Goal: Task Accomplishment & Management: Complete application form

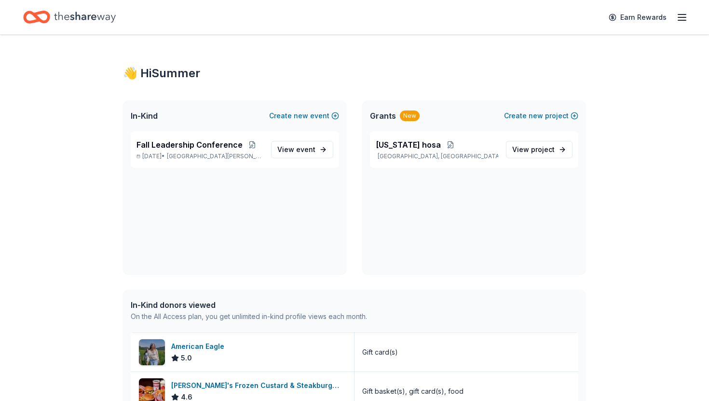
scroll to position [1334, 0]
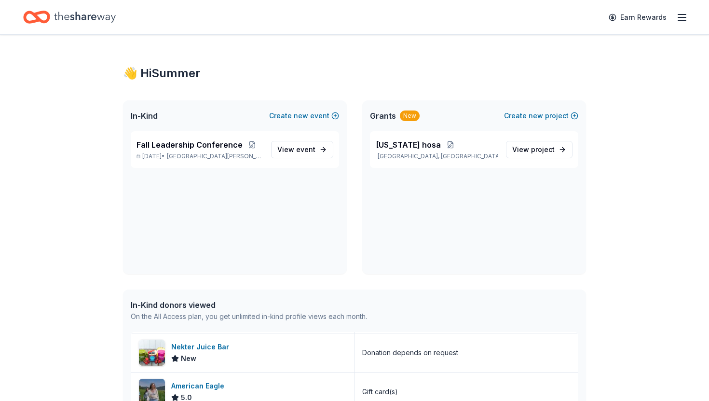
click at [87, 30] on div "Earn Rewards" at bounding box center [354, 17] width 709 height 34
click at [84, 24] on icon "Home" at bounding box center [85, 17] width 62 height 20
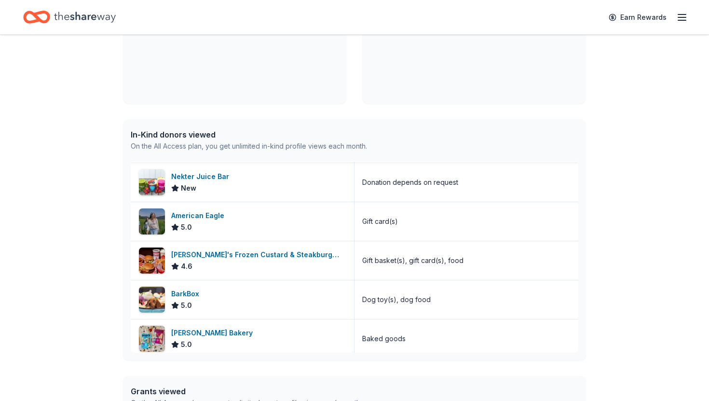
scroll to position [0, 0]
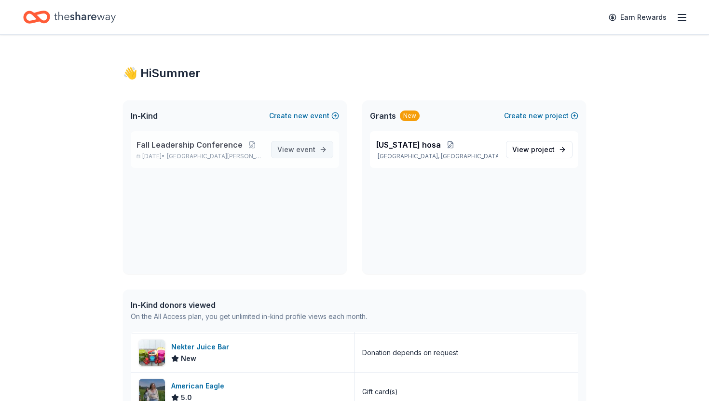
click at [316, 148] on link "View event" at bounding box center [302, 149] width 62 height 17
click at [319, 154] on link "View event" at bounding box center [302, 149] width 62 height 17
click at [651, 16] on link "Earn Rewards" at bounding box center [636, 17] width 69 height 17
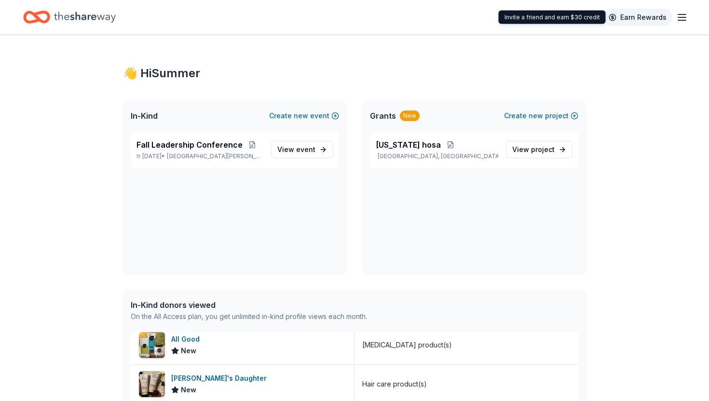
click at [636, 20] on link "Earn Rewards" at bounding box center [636, 17] width 69 height 17
click at [671, 17] on link "Earn Rewards" at bounding box center [636, 17] width 69 height 17
click at [680, 17] on icon "button" at bounding box center [682, 18] width 12 height 12
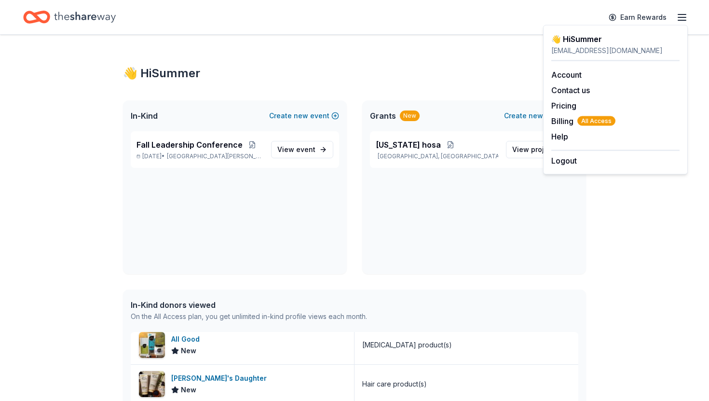
click at [412, 85] on div "👋 Hi Summer In-Kind Create new event Fall Leadership Conference Oct 31, 2025 • …" at bounding box center [354, 366] width 494 height 662
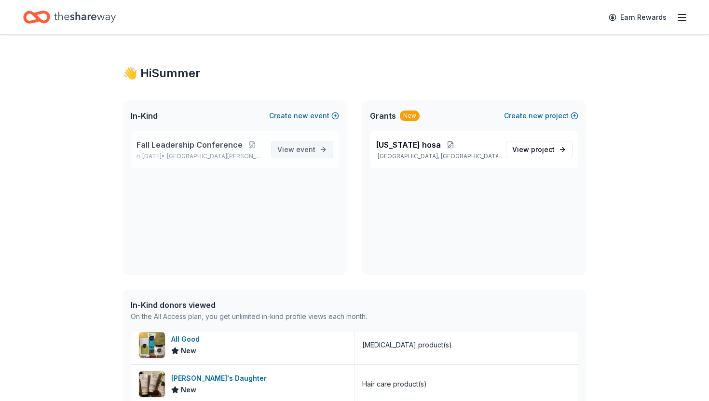
click at [291, 151] on span "View event" at bounding box center [296, 150] width 38 height 12
click at [305, 147] on span "event" at bounding box center [305, 149] width 19 height 8
click at [217, 139] on span "Fall Leadership Conference" at bounding box center [189, 145] width 106 height 12
click at [323, 140] on div "Fall Leadership Conference [DATE] • [GEOGRAPHIC_DATA][PERSON_NAME], [GEOGRAPHIC…" at bounding box center [235, 149] width 208 height 37
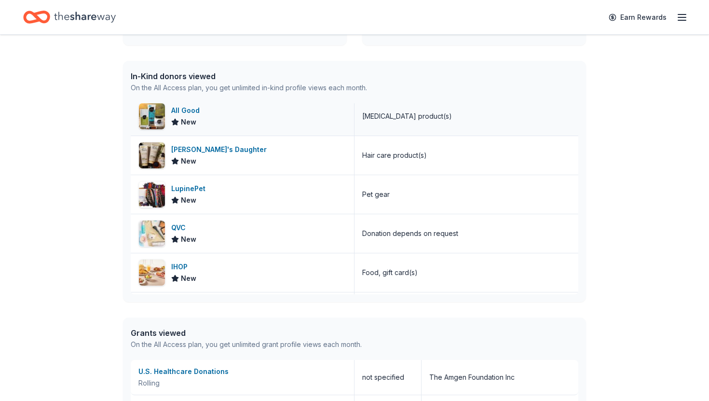
click at [180, 118] on div "New" at bounding box center [183, 122] width 25 height 12
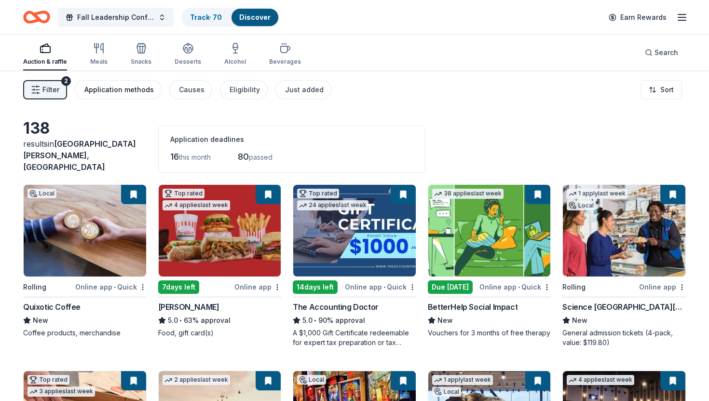
click at [79, 88] on button "Application methods" at bounding box center [118, 89] width 87 height 19
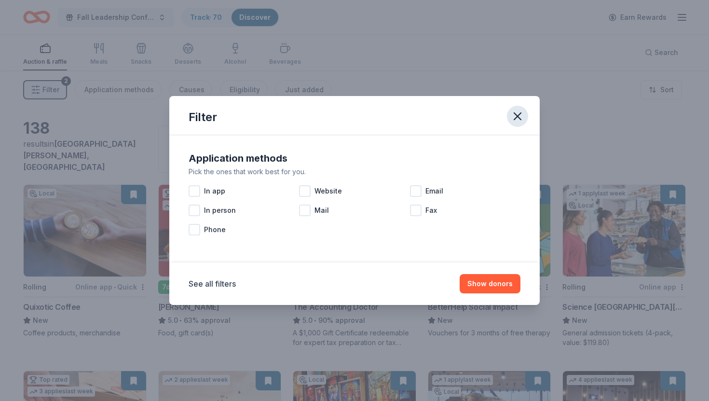
click at [523, 123] on button "button" at bounding box center [517, 116] width 21 height 21
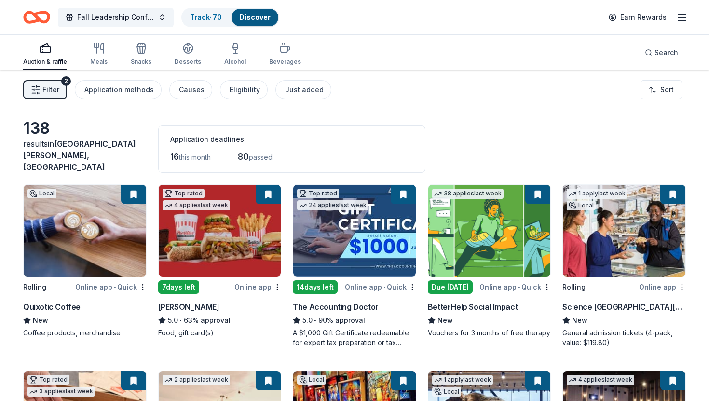
click at [71, 95] on div "Filter 2 Application methods Causes Eligibility Just added" at bounding box center [177, 89] width 308 height 19
click at [57, 92] on span "Filter" at bounding box center [50, 90] width 17 height 12
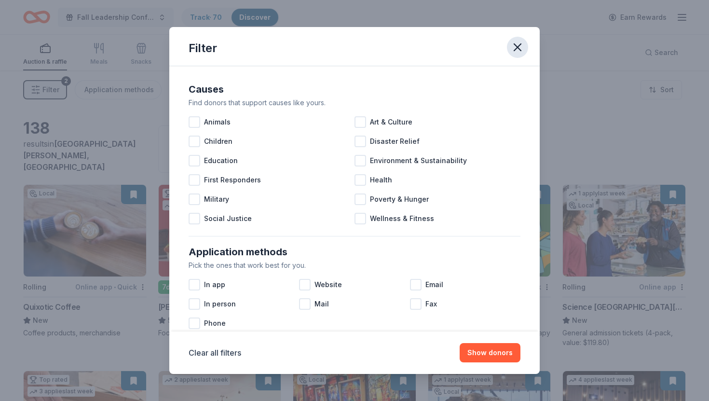
click at [516, 44] on icon "button" at bounding box center [516, 46] width 13 height 13
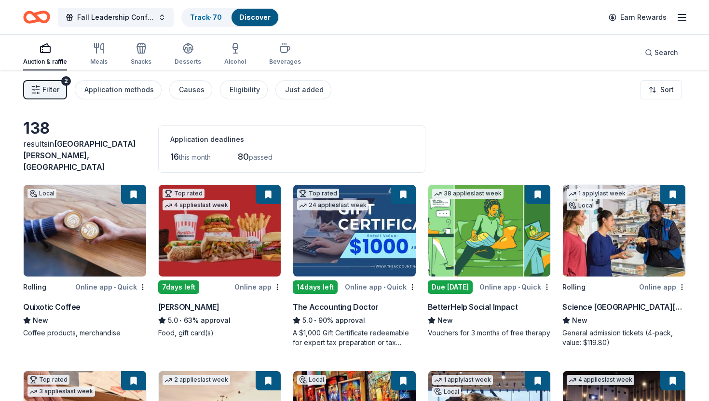
click at [115, 48] on div "Auction & raffle Meals Snacks Desserts Alcohol Beverages" at bounding box center [162, 55] width 278 height 32
click at [665, 58] on button "Search" at bounding box center [661, 52] width 49 height 19
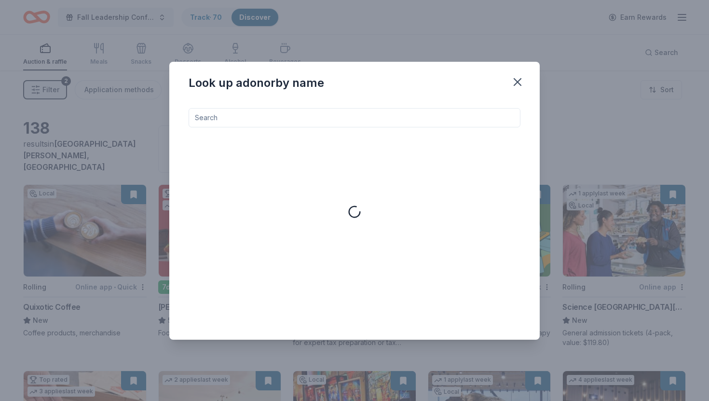
click at [576, 62] on div "Look up a donor by name" at bounding box center [354, 200] width 709 height 401
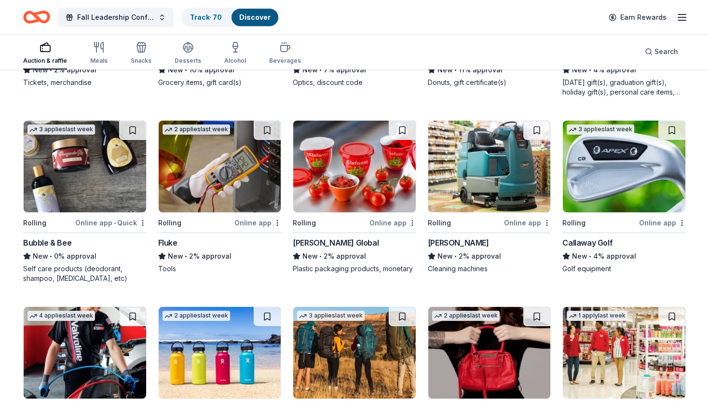
scroll to position [2726, 0]
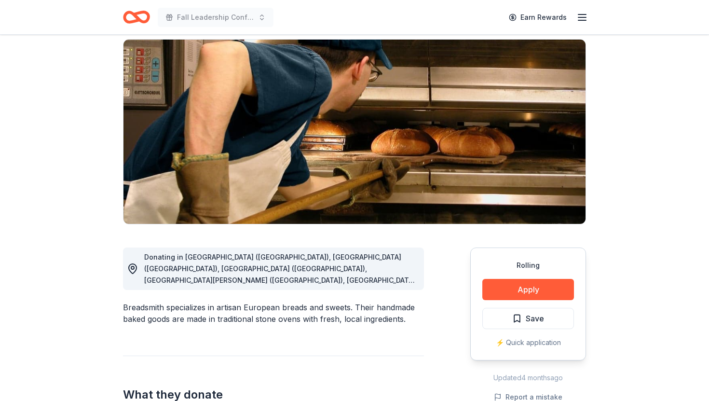
scroll to position [167, 0]
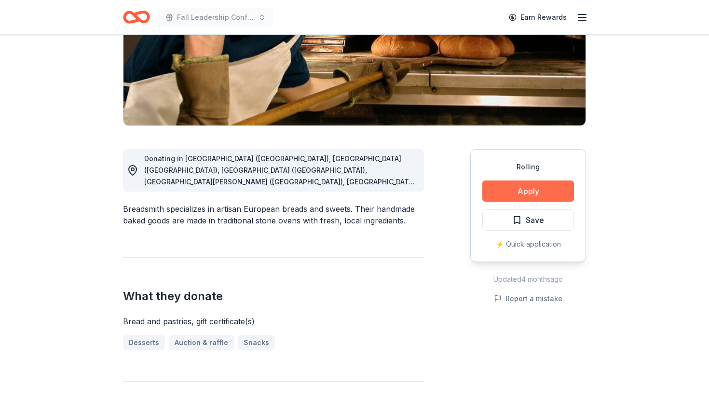
click at [518, 185] on button "Apply" at bounding box center [528, 190] width 92 height 21
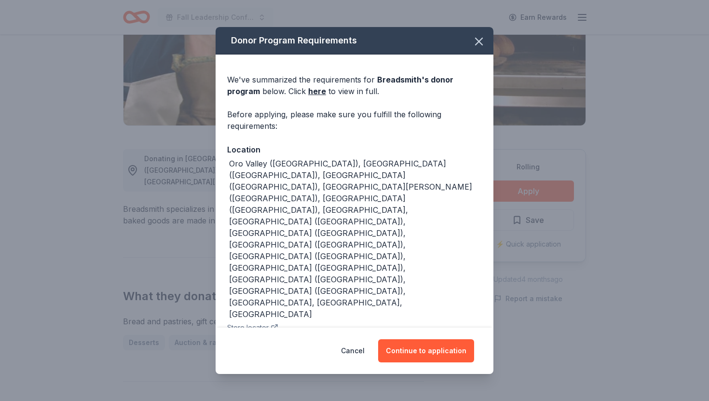
click at [455, 354] on div "Cancel Continue to application" at bounding box center [354, 350] width 278 height 46
click at [455, 339] on button "Continue to application" at bounding box center [426, 350] width 96 height 23
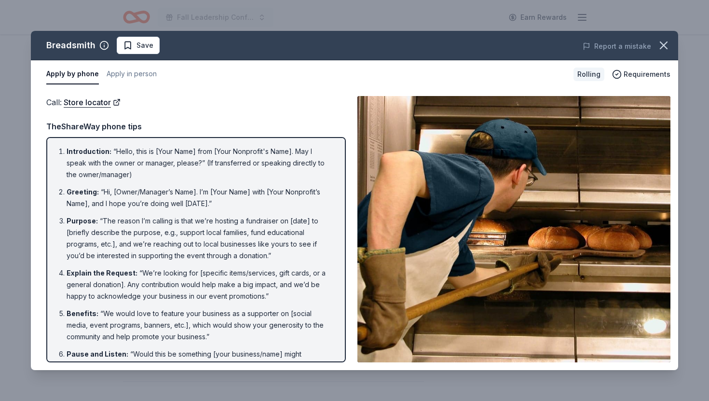
scroll to position [149, 0]
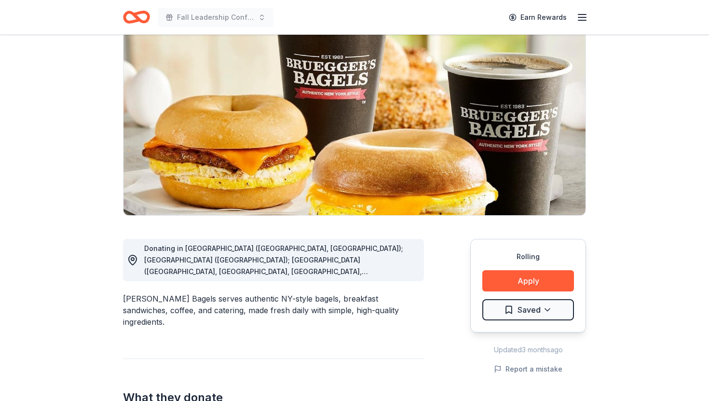
scroll to position [176, 0]
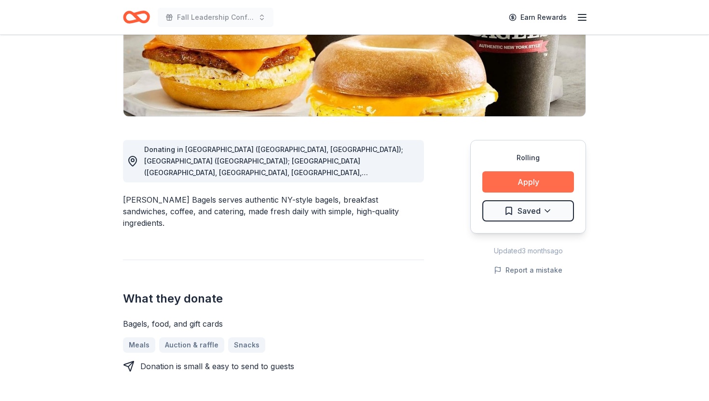
click at [534, 176] on button "Apply" at bounding box center [528, 181] width 92 height 21
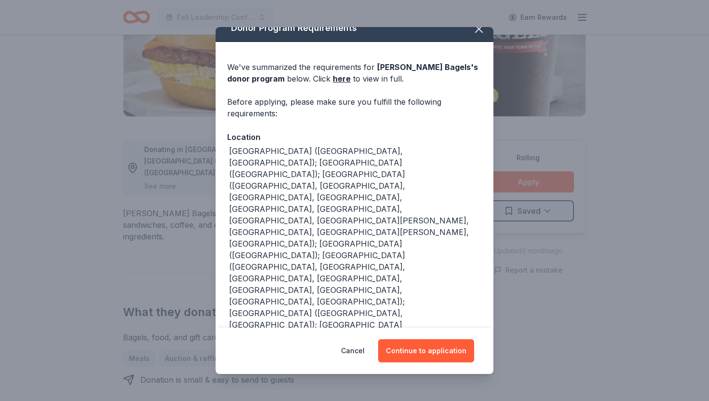
scroll to position [15, 0]
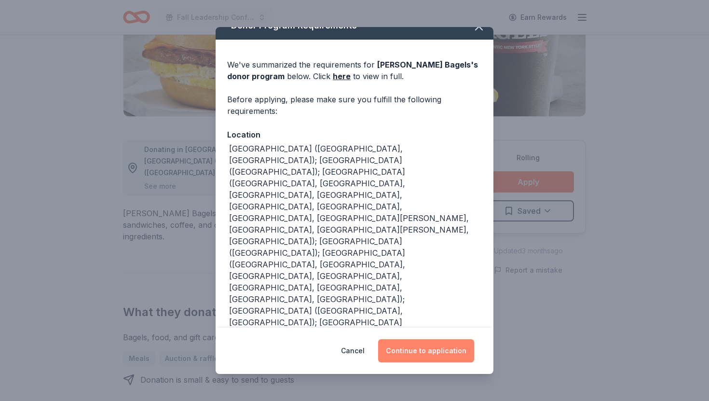
click at [446, 342] on button "Continue to application" at bounding box center [426, 350] width 96 height 23
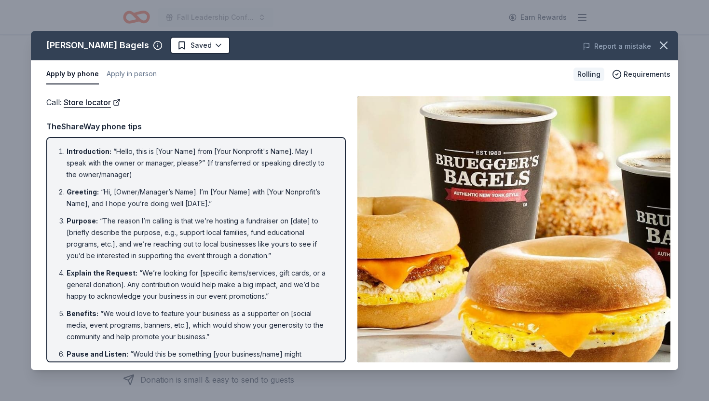
scroll to position [149, 0]
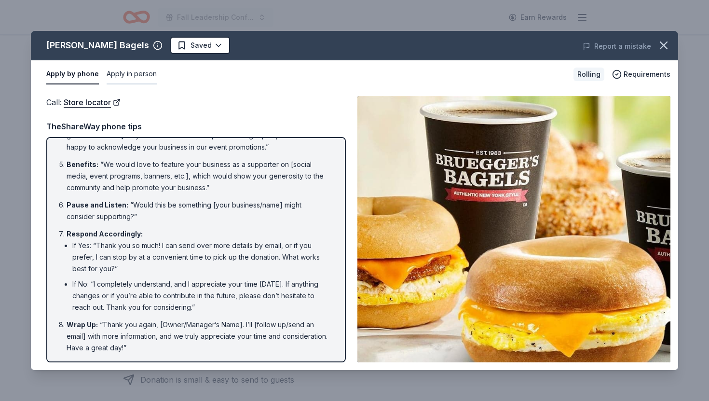
click at [129, 78] on button "Apply in person" at bounding box center [132, 74] width 50 height 20
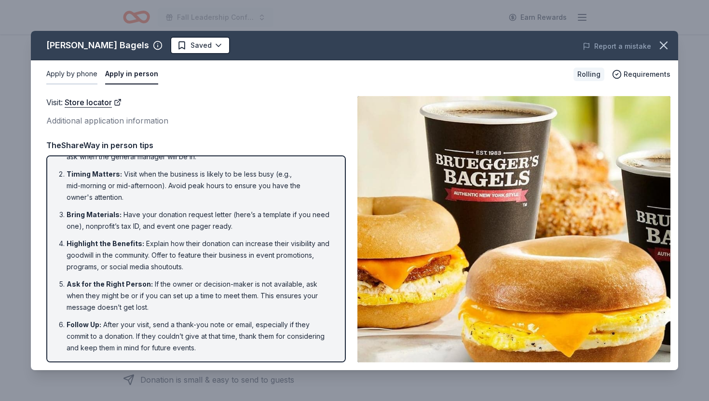
click at [90, 77] on button "Apply by phone" at bounding box center [71, 74] width 51 height 20
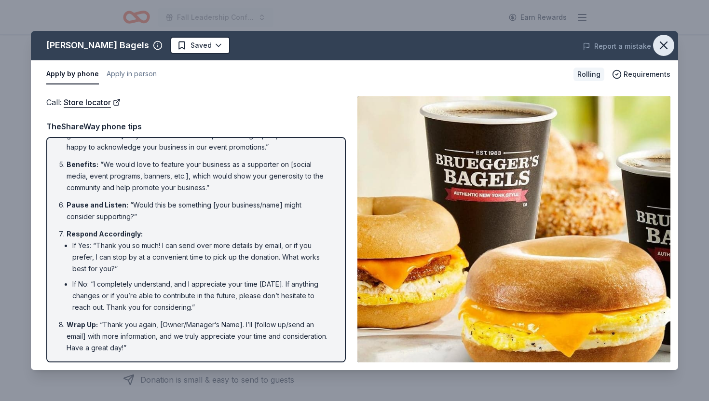
click at [668, 38] on button "button" at bounding box center [663, 45] width 21 height 21
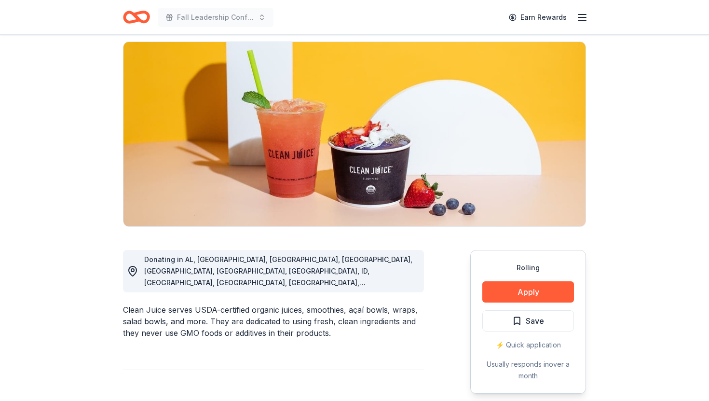
scroll to position [191, 0]
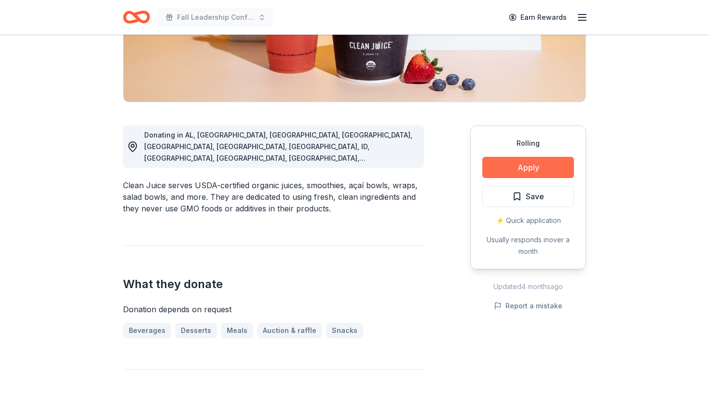
click at [511, 160] on button "Apply" at bounding box center [528, 167] width 92 height 21
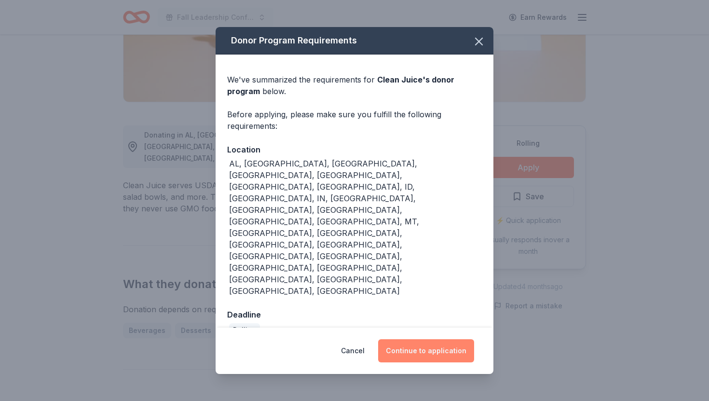
click at [427, 339] on button "Continue to application" at bounding box center [426, 350] width 96 height 23
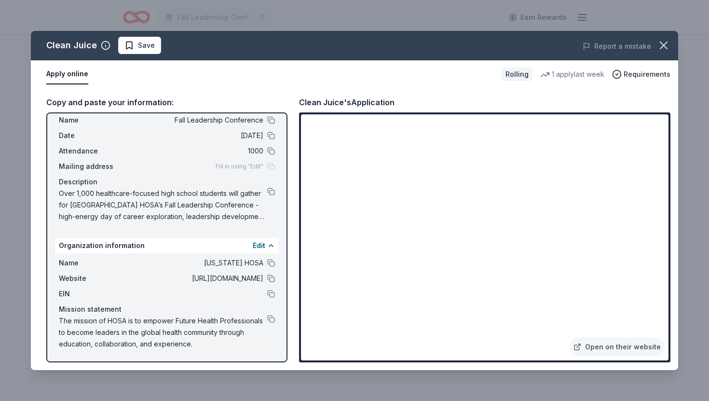
scroll to position [0, 0]
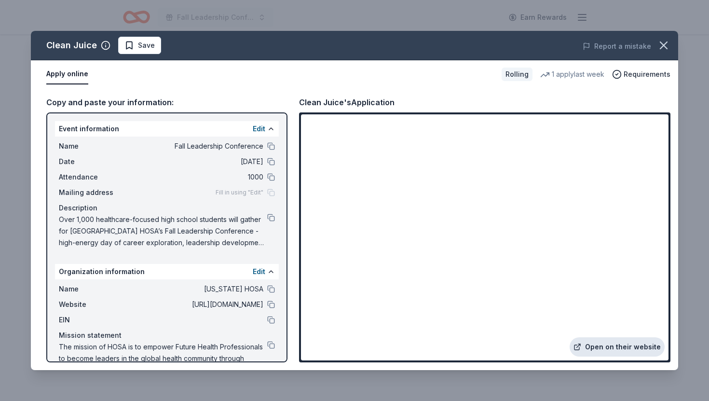
click at [587, 350] on link "Open on their website" at bounding box center [616, 346] width 95 height 19
click at [667, 51] on icon "button" at bounding box center [662, 45] width 13 height 13
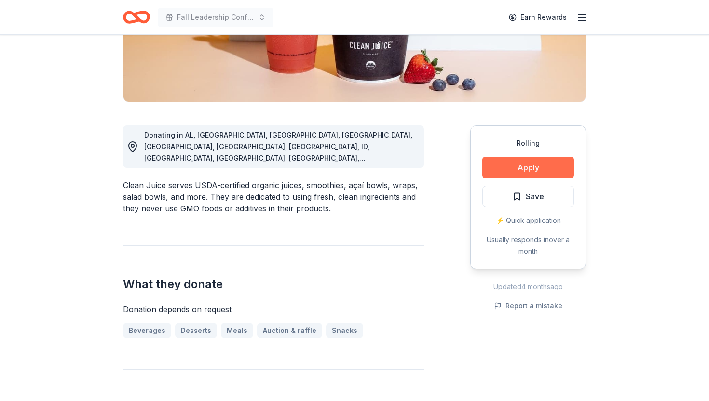
click at [539, 161] on button "Apply" at bounding box center [528, 167] width 92 height 21
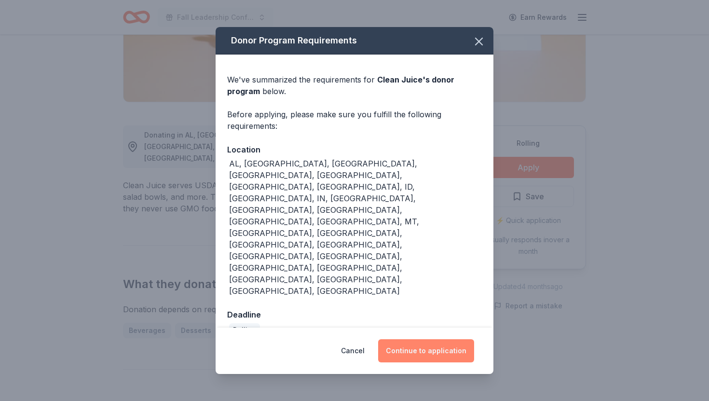
click at [460, 339] on button "Continue to application" at bounding box center [426, 350] width 96 height 23
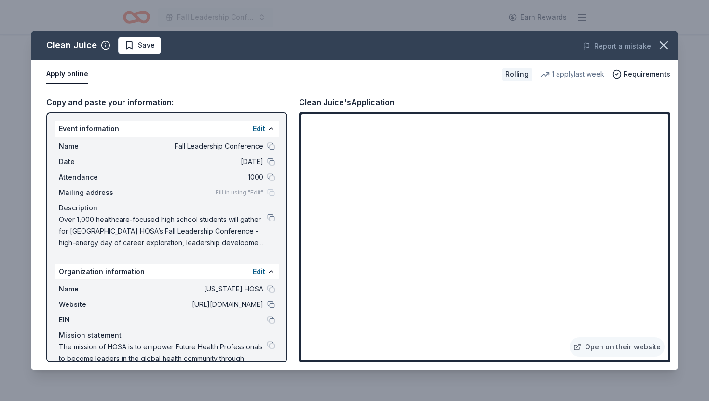
scroll to position [26, 0]
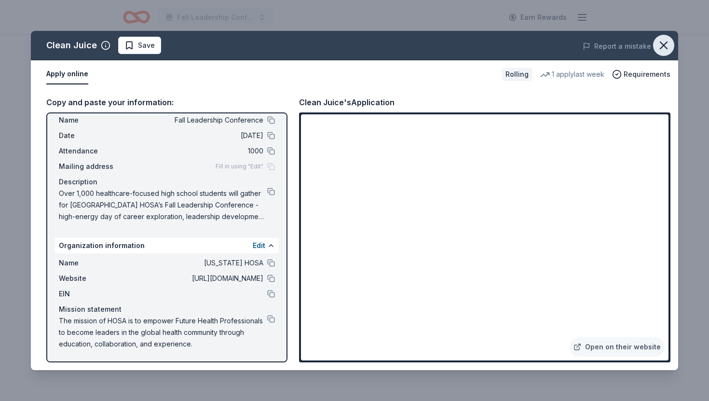
click at [656, 45] on button "button" at bounding box center [663, 45] width 21 height 21
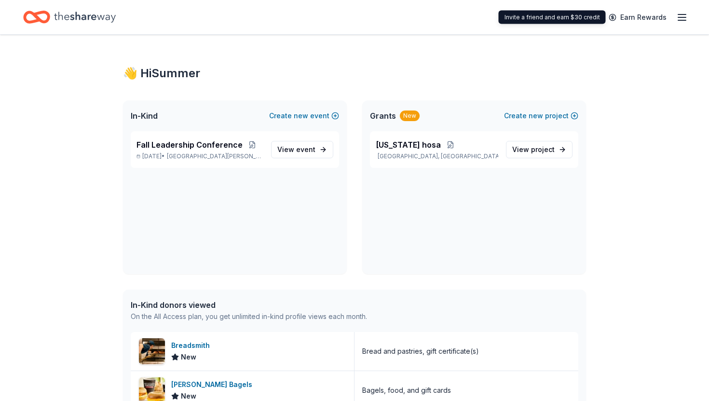
click at [688, 17] on div "Earn Rewards" at bounding box center [354, 17] width 709 height 34
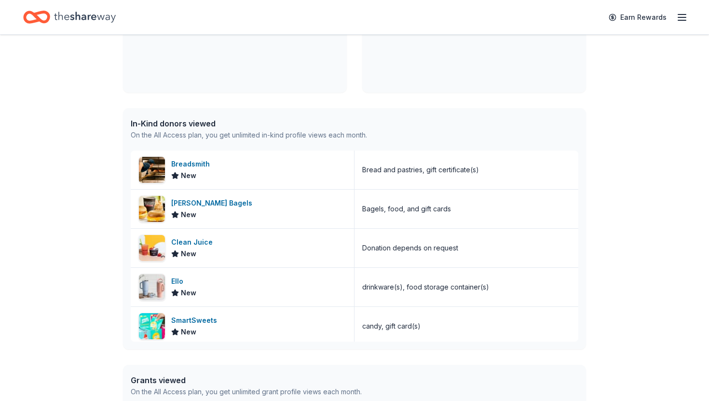
scroll to position [365, 0]
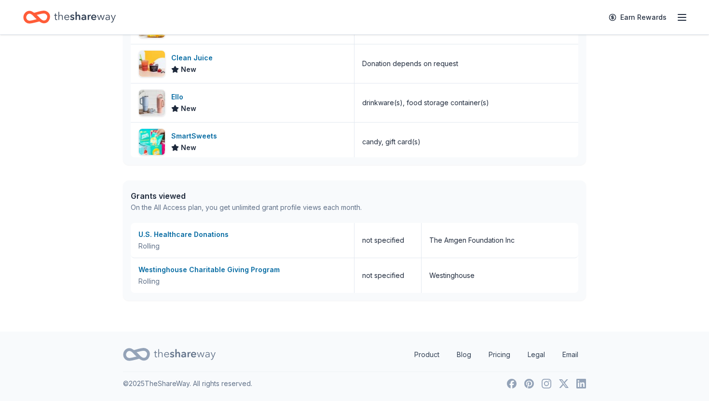
click at [682, 13] on icon "button" at bounding box center [682, 18] width 12 height 12
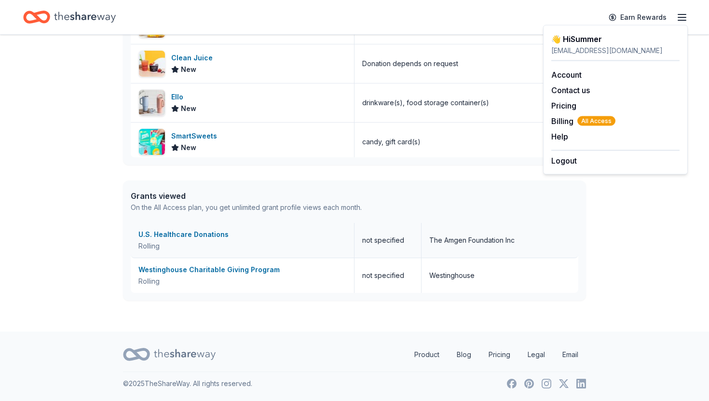
click at [428, 226] on div "The Amgen Foundation Inc" at bounding box center [499, 240] width 157 height 35
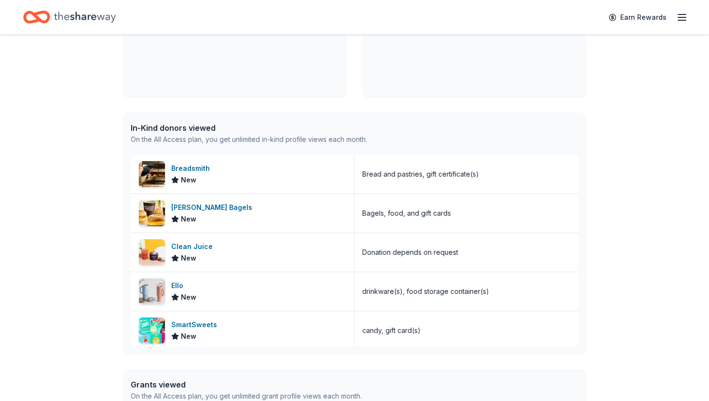
scroll to position [0, 0]
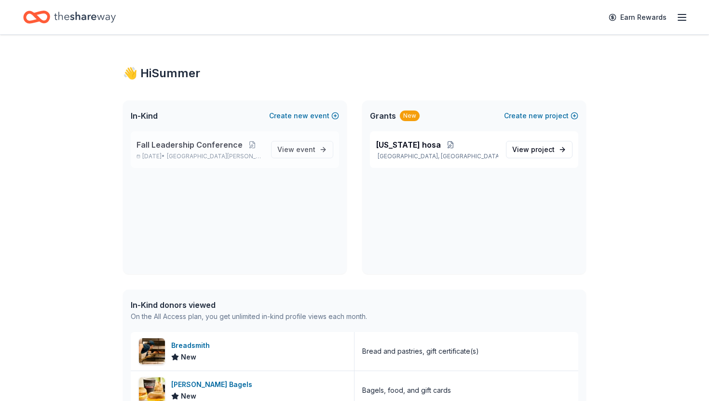
click at [298, 159] on div "Fall Leadership Conference [DATE] • [GEOGRAPHIC_DATA][PERSON_NAME], [GEOGRAPHIC…" at bounding box center [235, 149] width 208 height 37
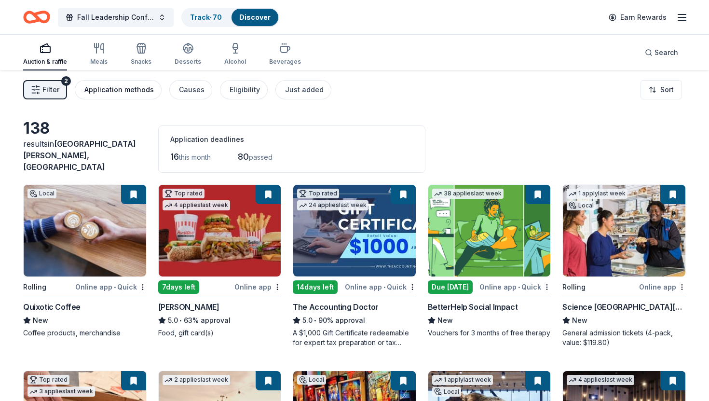
click at [114, 93] on div "Application methods" at bounding box center [118, 90] width 69 height 12
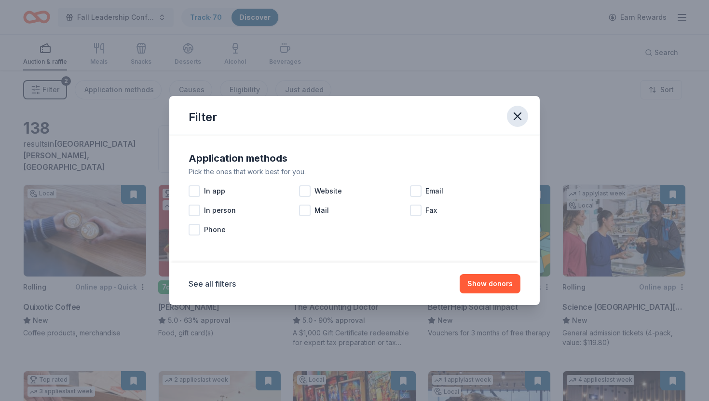
click at [522, 112] on icon "button" at bounding box center [516, 115] width 13 height 13
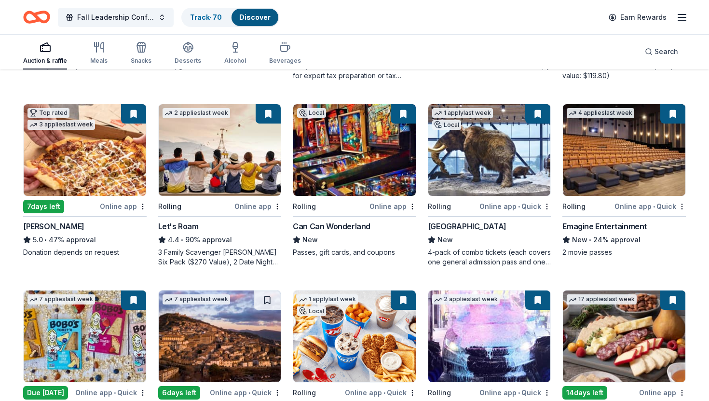
scroll to position [514, 0]
